Goal: Task Accomplishment & Management: Manage account settings

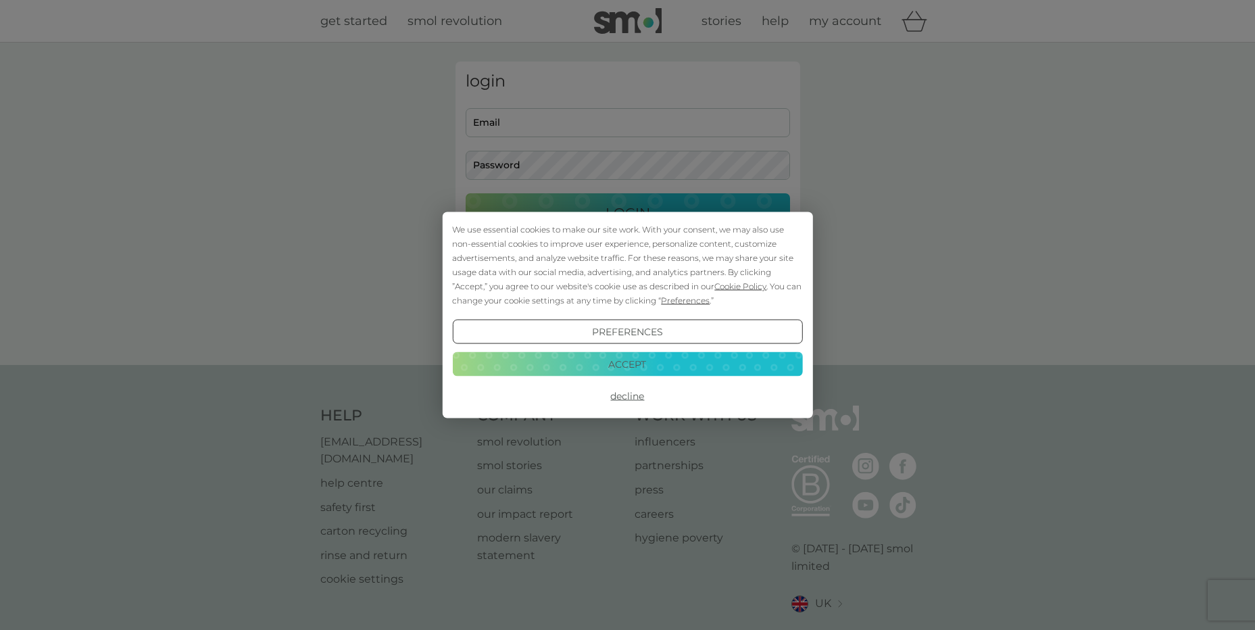
click at [677, 363] on button "Accept" at bounding box center [627, 363] width 350 height 24
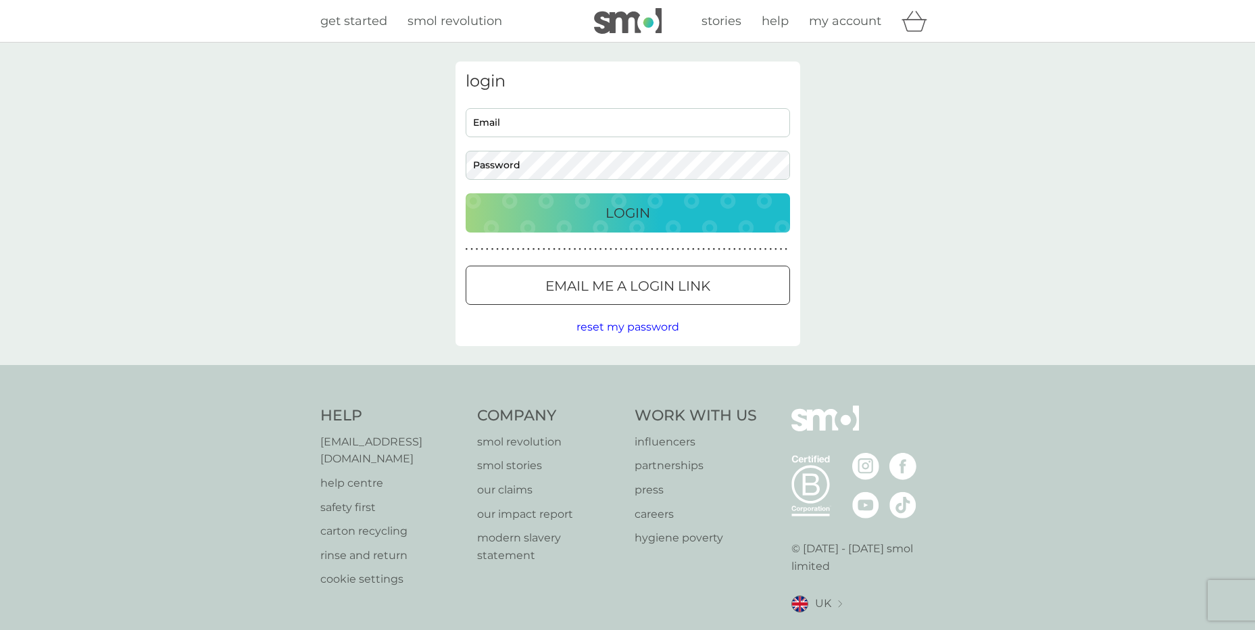
click at [702, 126] on input "Email" at bounding box center [628, 122] width 324 height 29
type input "loushep1@yahoo.co.uk"
click at [671, 284] on p "Email me a login link" at bounding box center [627, 286] width 165 height 22
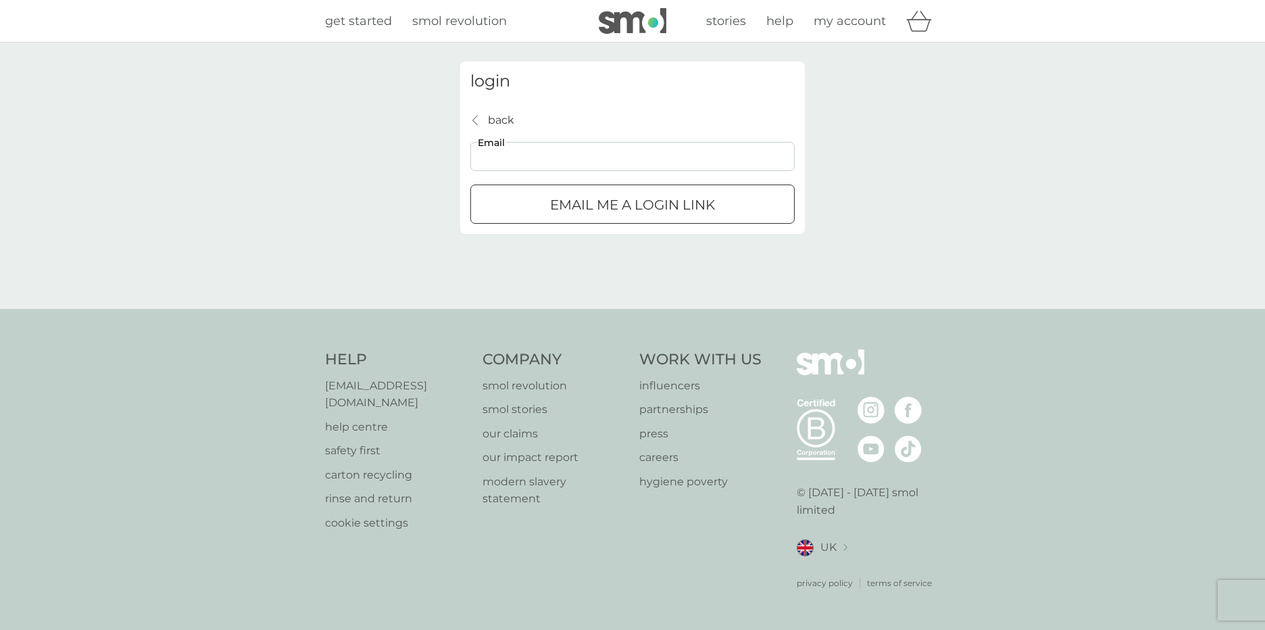
click at [626, 146] on input "Email" at bounding box center [632, 156] width 324 height 29
type input "lhrymoc@ybs.co.uk"
click at [616, 213] on p "Email me a login link" at bounding box center [632, 205] width 165 height 22
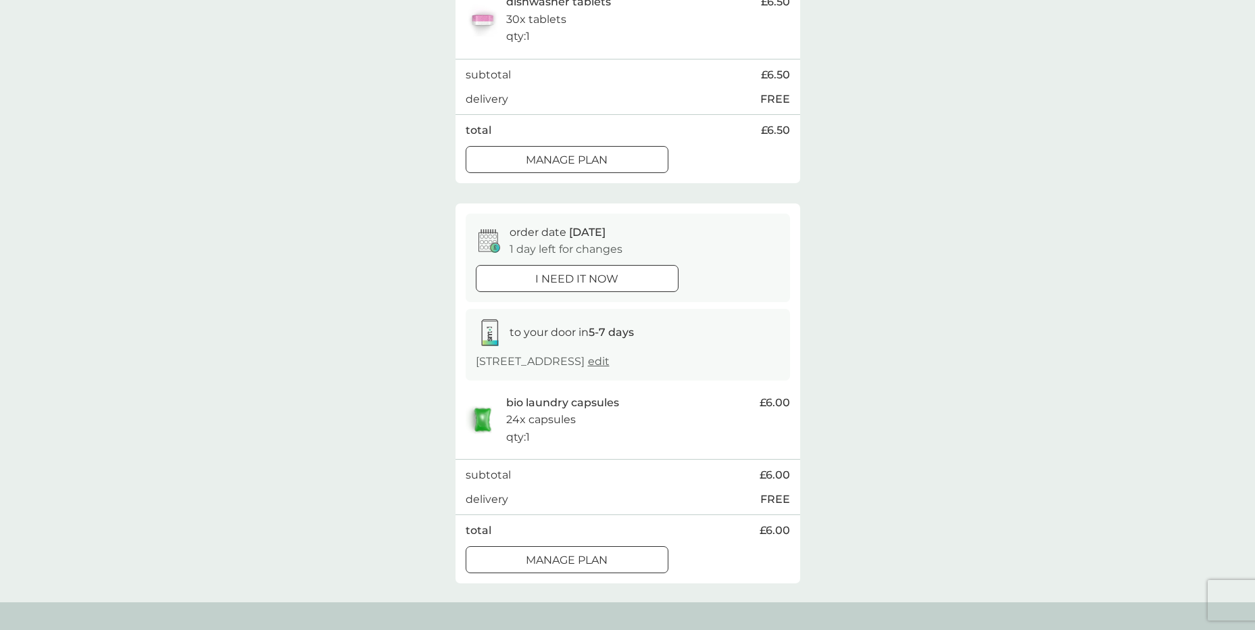
scroll to position [473, 0]
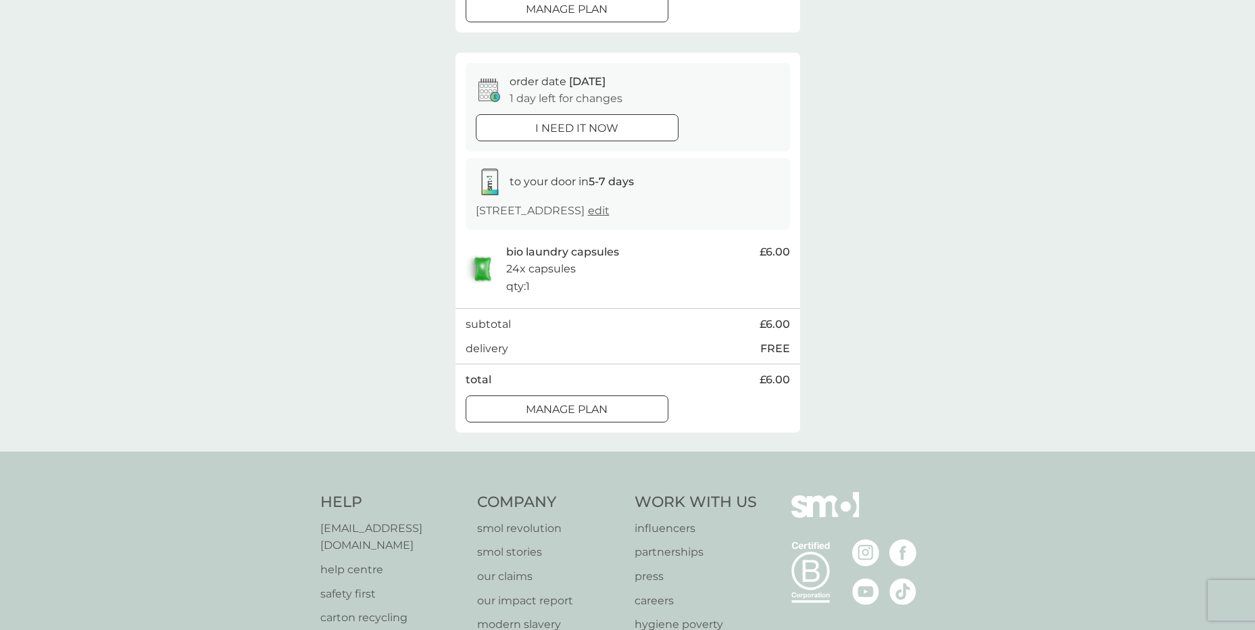
click at [567, 417] on p "Manage plan" at bounding box center [567, 410] width 82 height 18
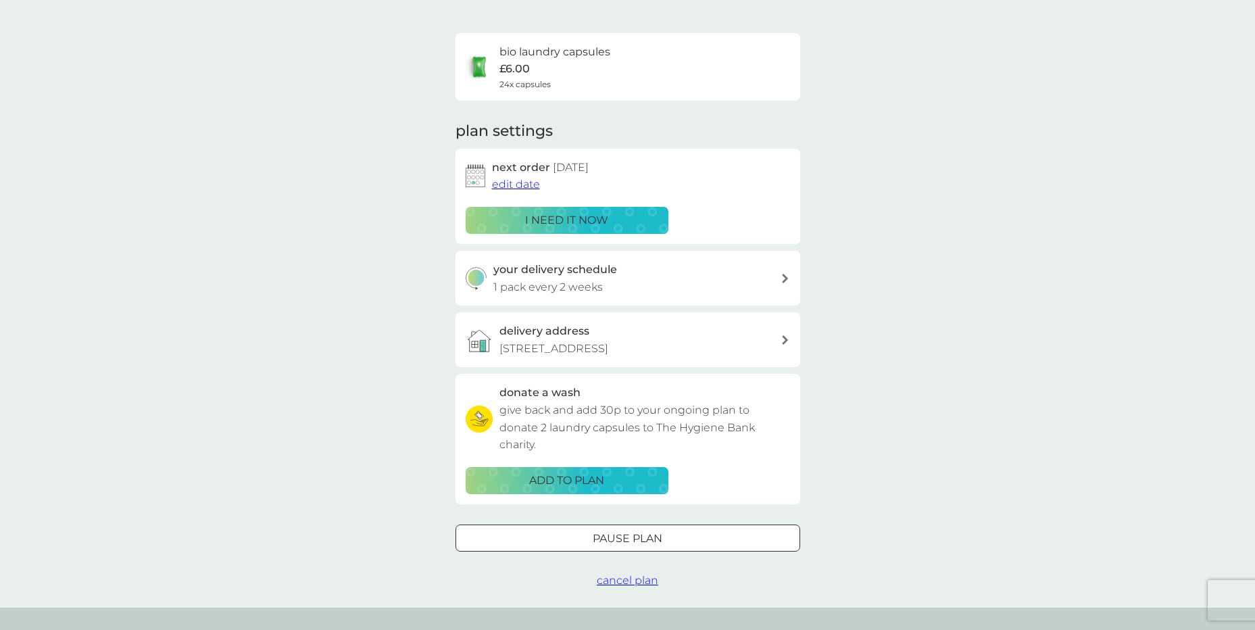
scroll to position [68, 0]
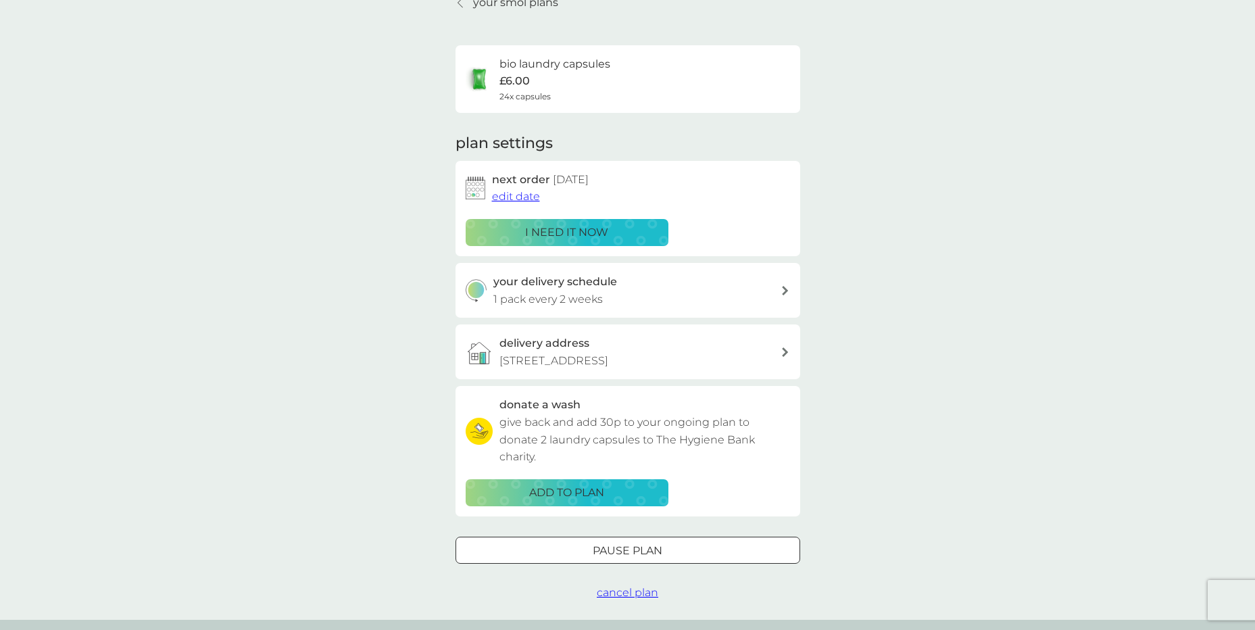
click at [622, 551] on div at bounding box center [627, 550] width 49 height 14
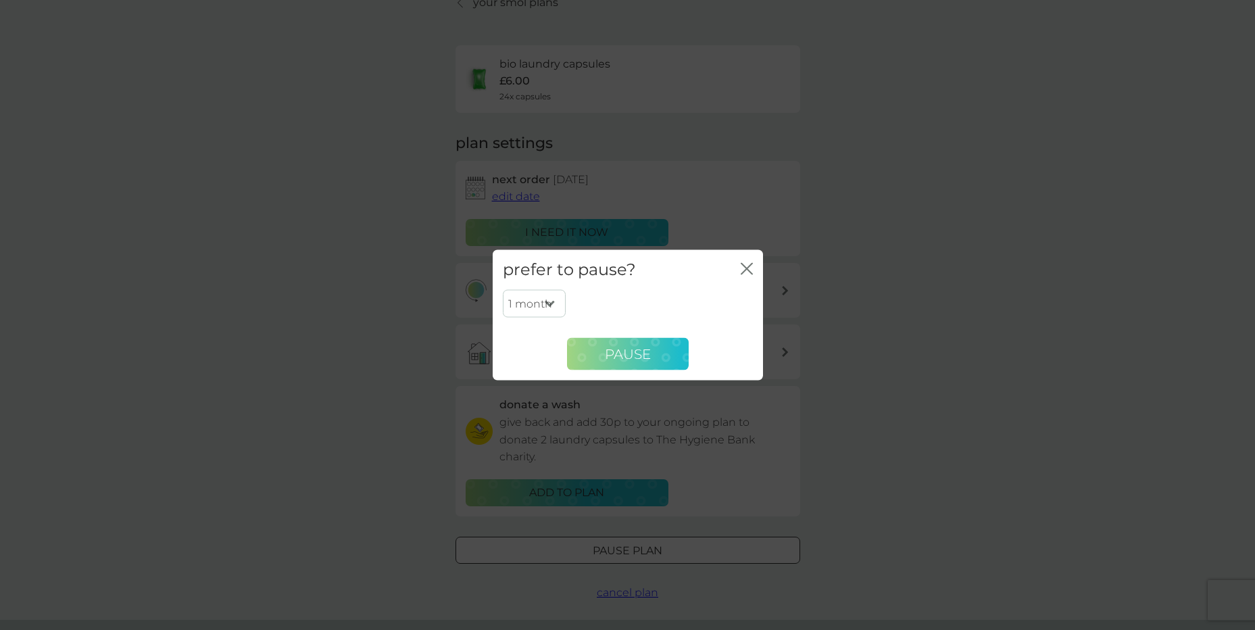
click at [626, 350] on span "Pause" at bounding box center [628, 353] width 46 height 16
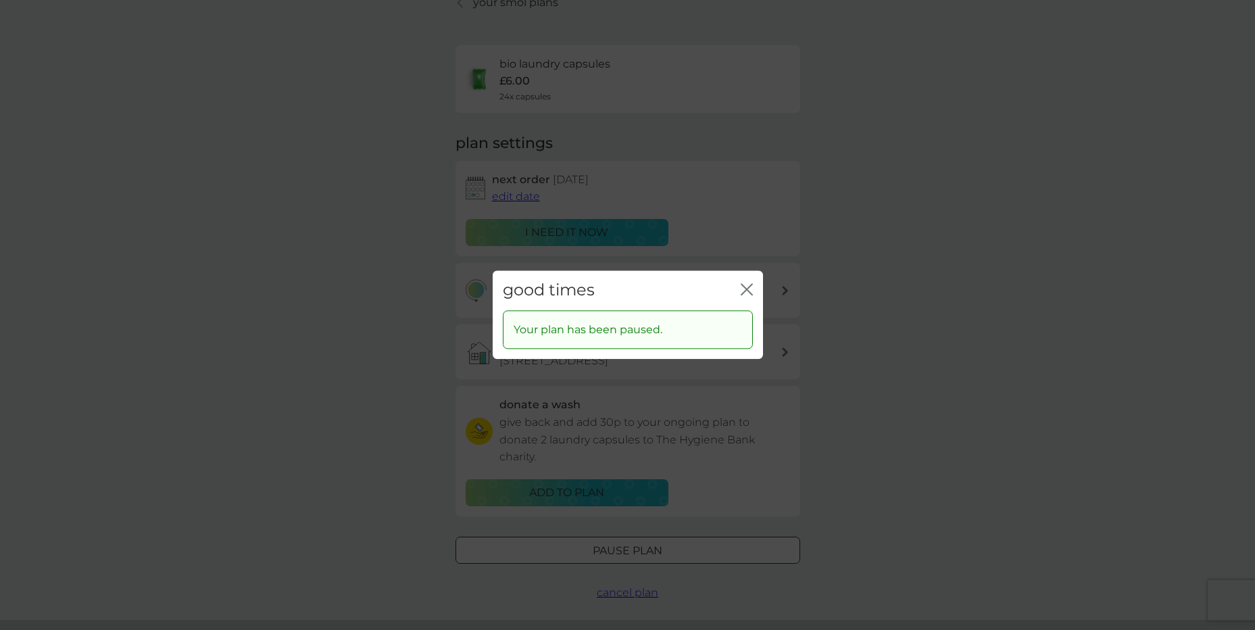
click at [745, 282] on div "close" at bounding box center [747, 290] width 12 height 20
click at [750, 291] on icon "close" at bounding box center [747, 289] width 12 height 12
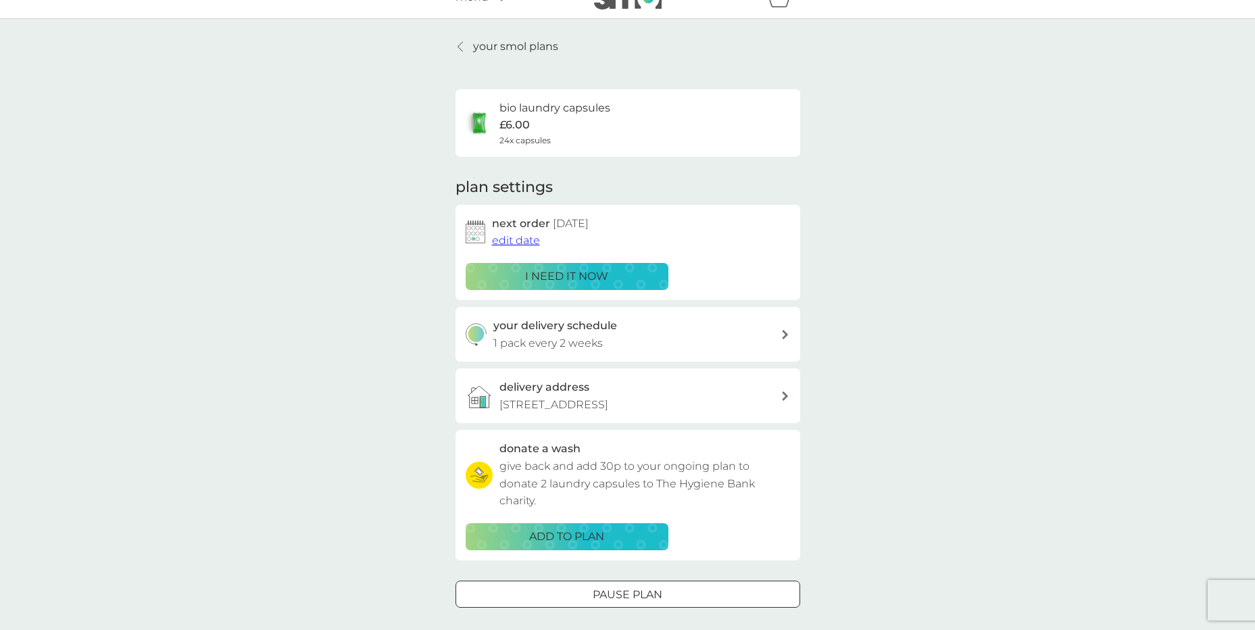
scroll to position [0, 0]
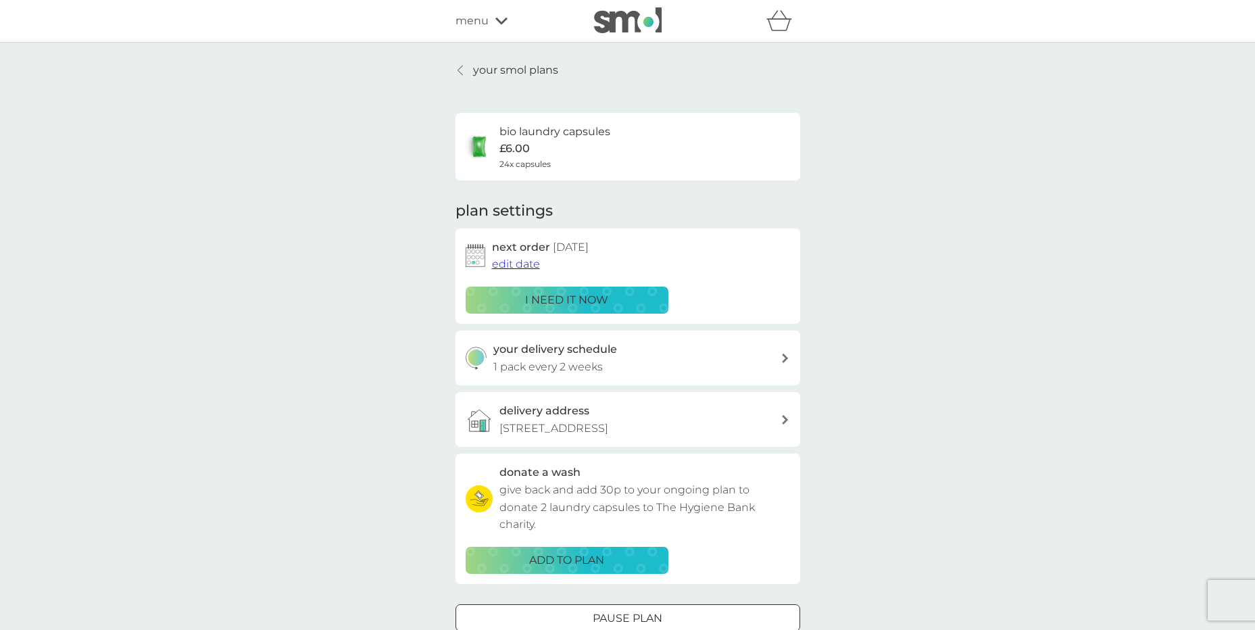
click at [517, 72] on p "your smol plans" at bounding box center [515, 70] width 85 height 18
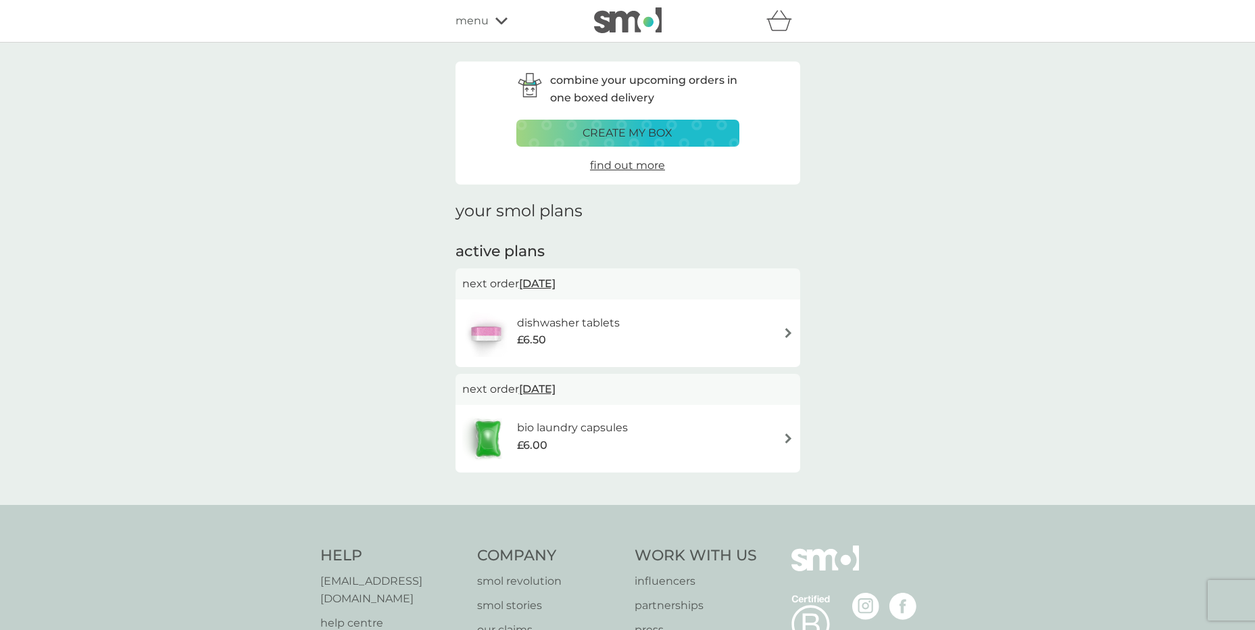
click at [555, 287] on span "9 Sep 2025" at bounding box center [537, 283] width 36 height 26
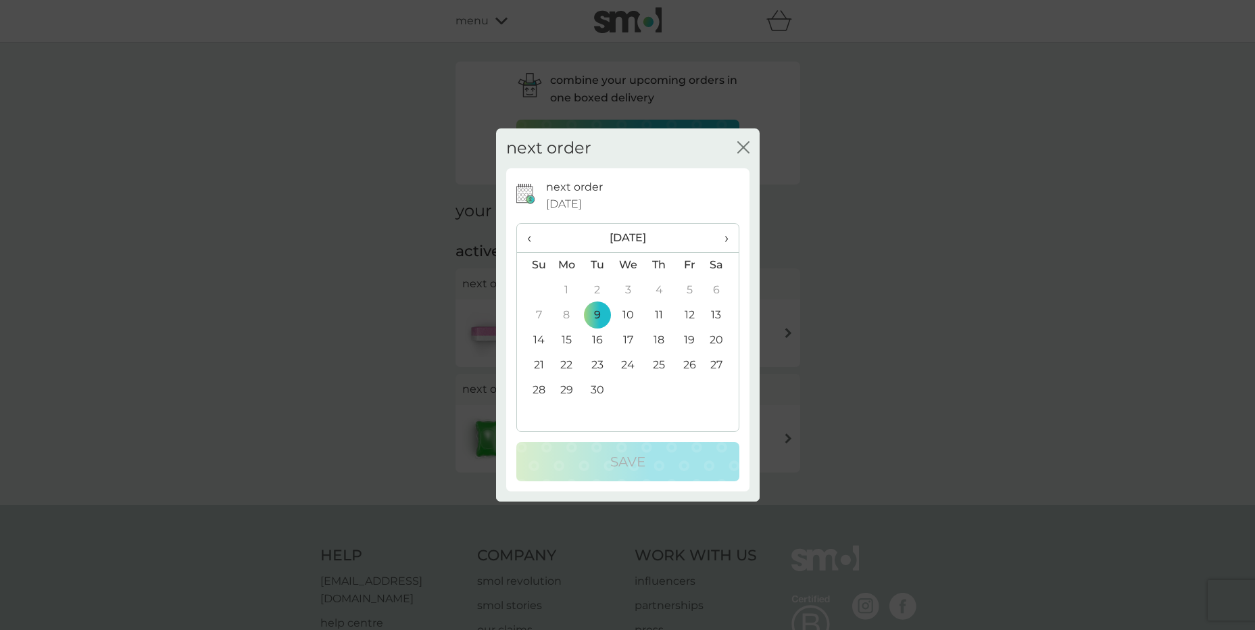
click at [746, 146] on icon "close" at bounding box center [743, 147] width 12 height 12
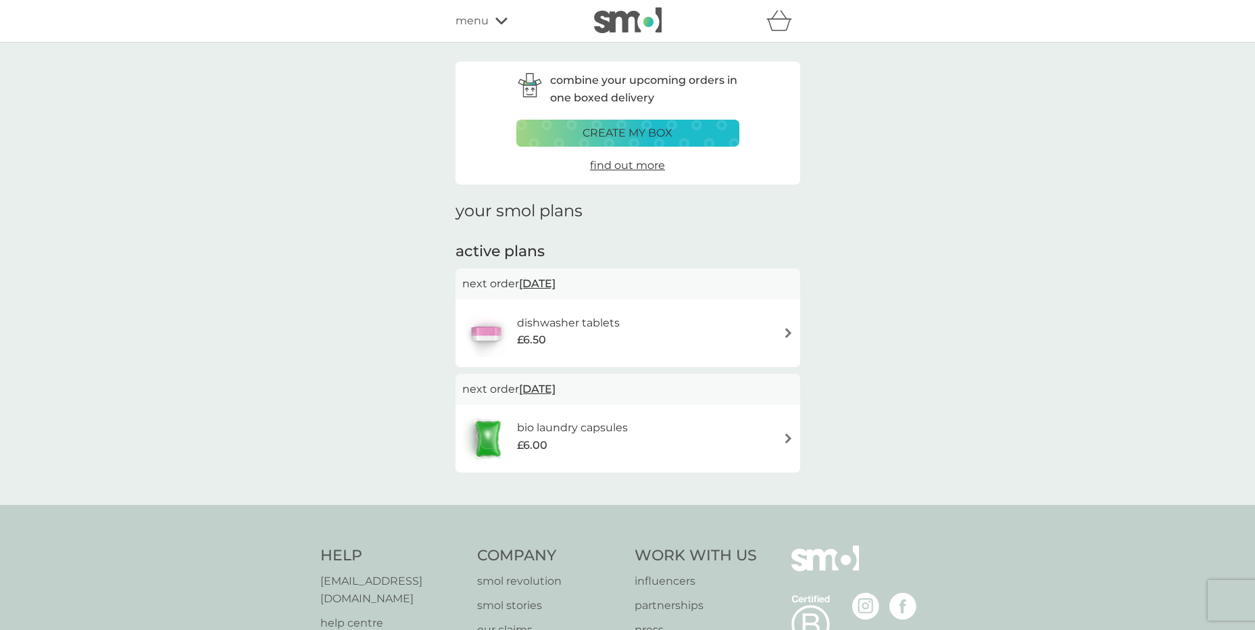
click at [789, 326] on div "dishwasher tablets £6.50" at bounding box center [627, 332] width 331 height 47
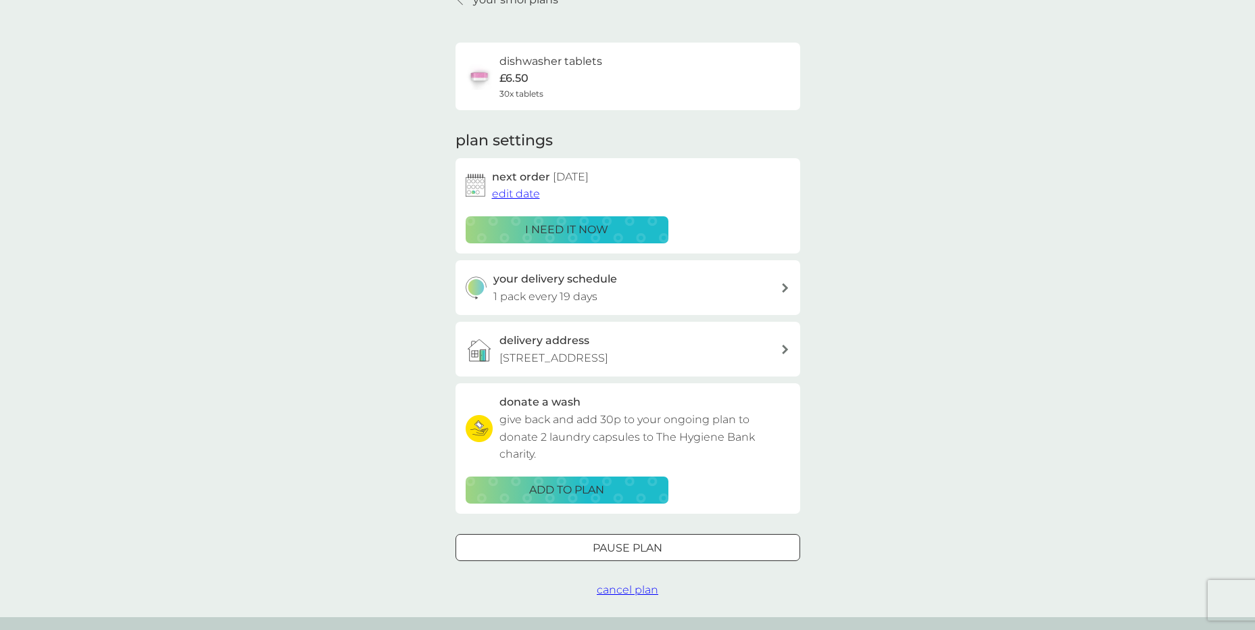
scroll to position [135, 0]
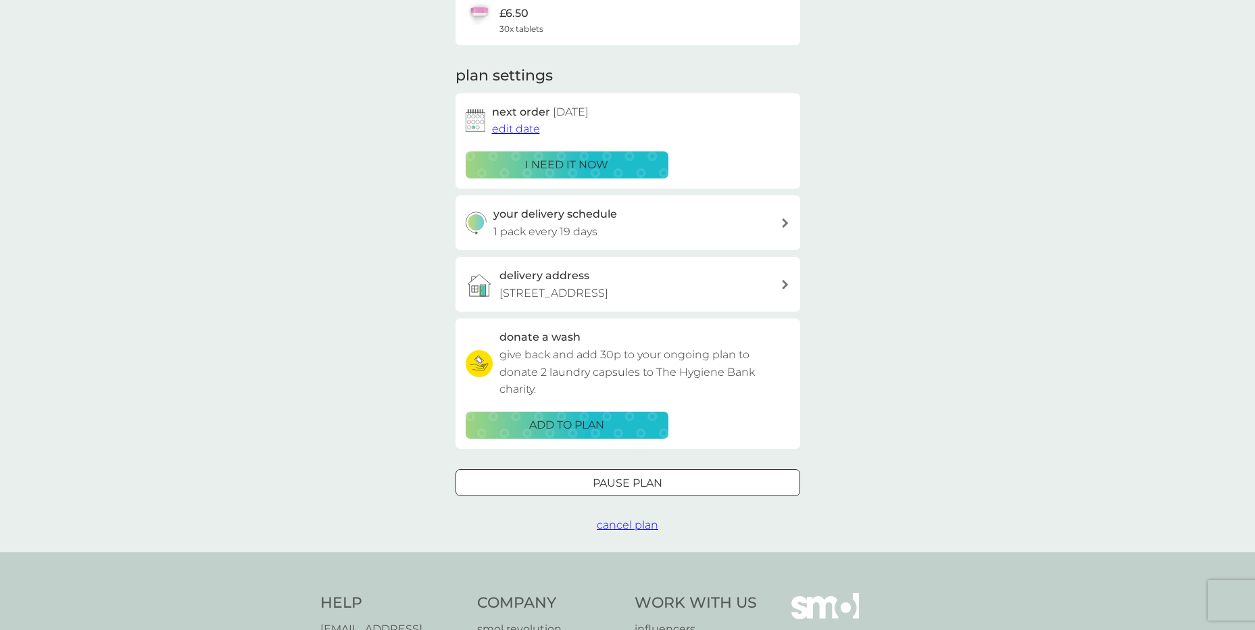
click at [655, 482] on p "Pause plan" at bounding box center [628, 483] width 70 height 18
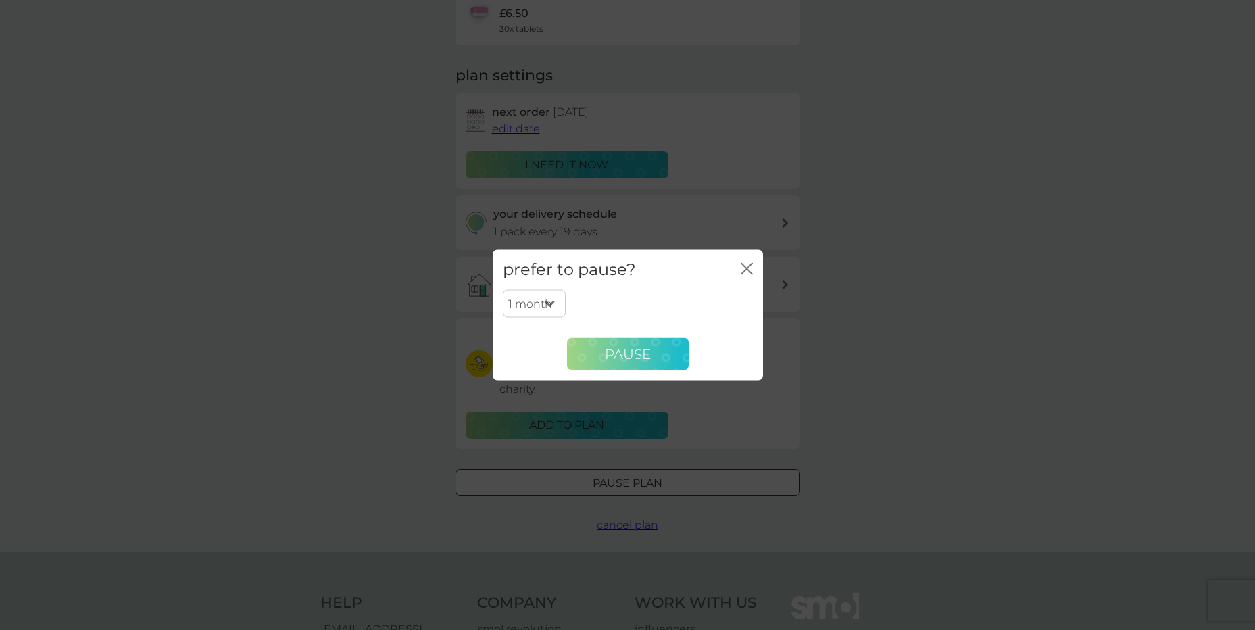
click at [635, 349] on span "Pause" at bounding box center [628, 353] width 46 height 16
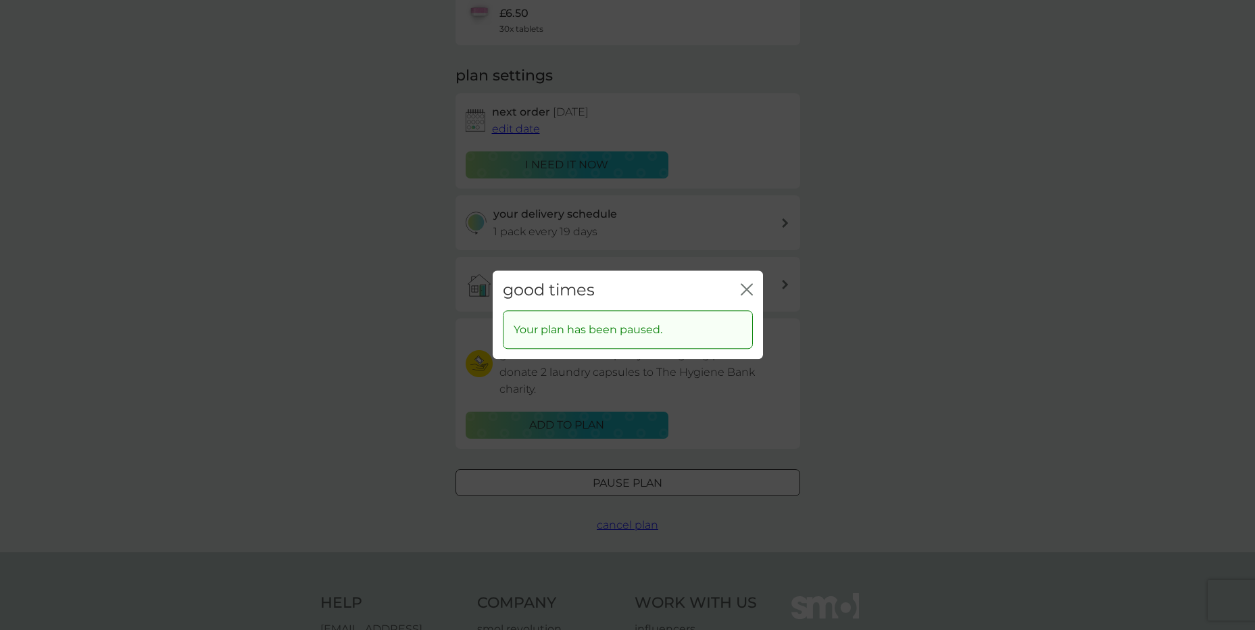
click at [743, 289] on icon "close" at bounding box center [747, 289] width 12 height 12
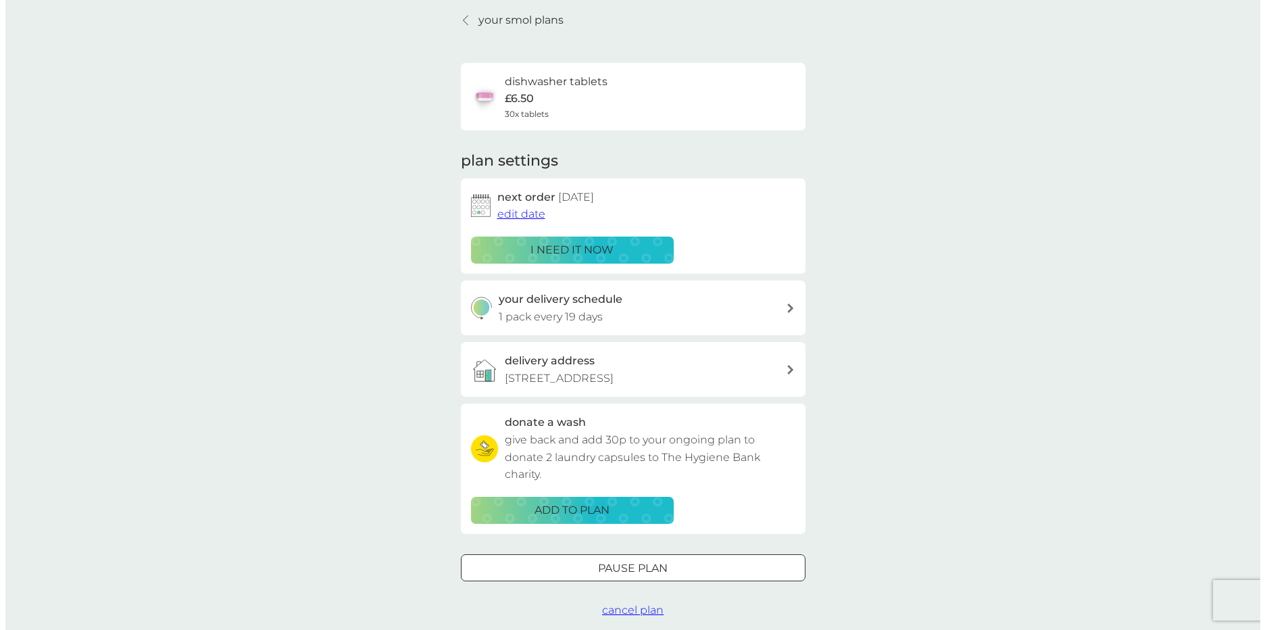
scroll to position [0, 0]
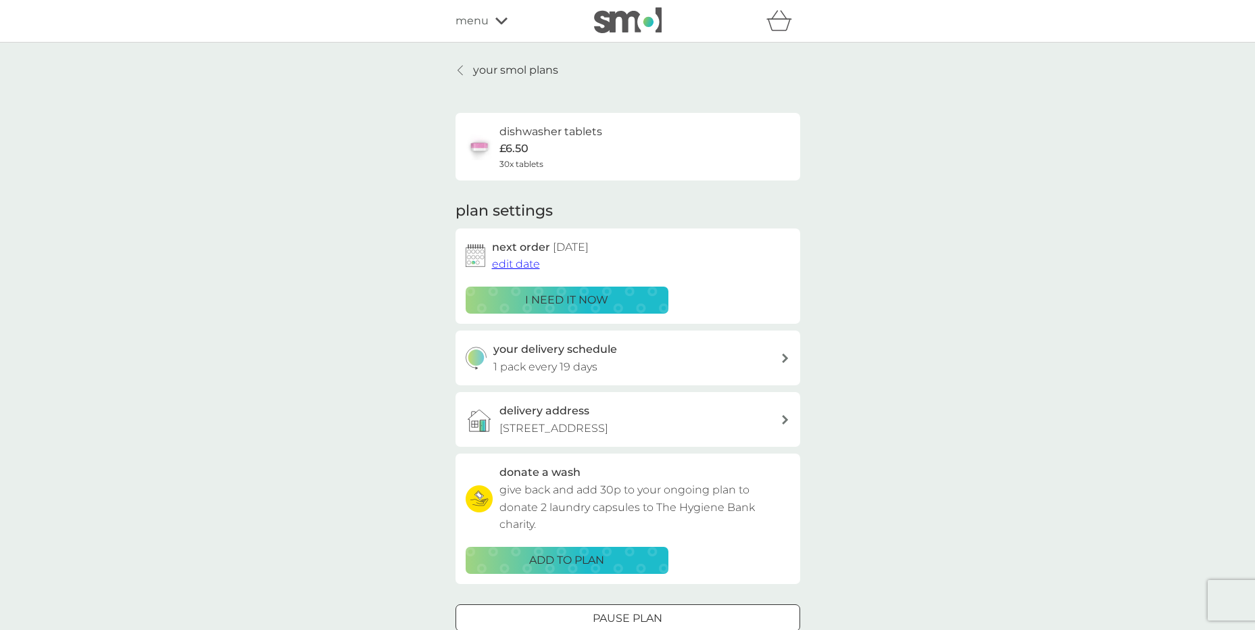
click at [485, 21] on span "menu" at bounding box center [471, 21] width 33 height 18
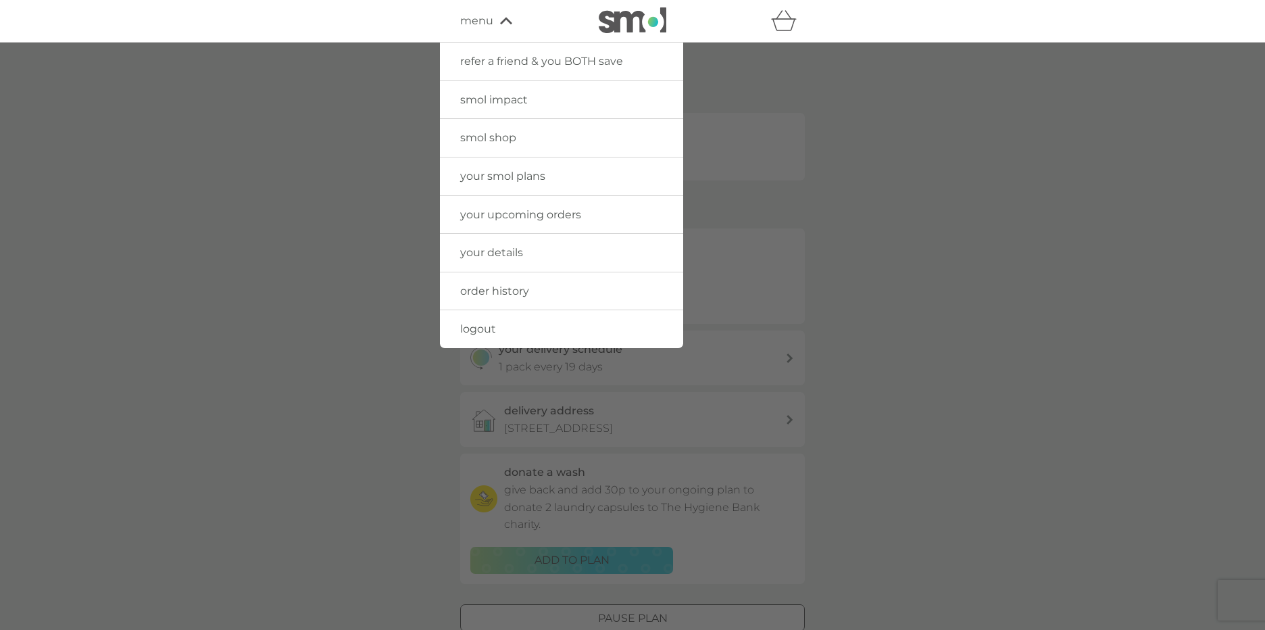
click at [482, 323] on span "logout" at bounding box center [478, 328] width 36 height 13
